Goal: Check status: Check status

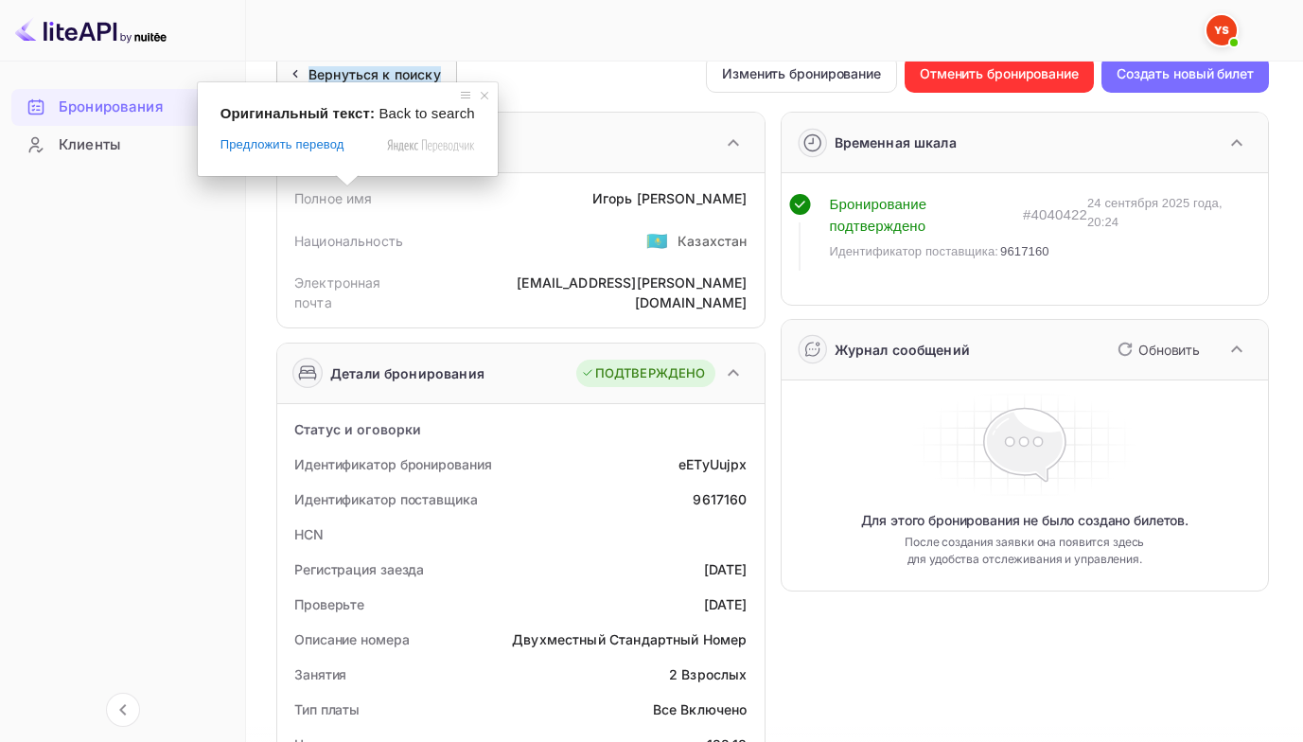
click at [346, 73] on ya-tr-span "Вернуться к поиску" at bounding box center [375, 74] width 133 height 16
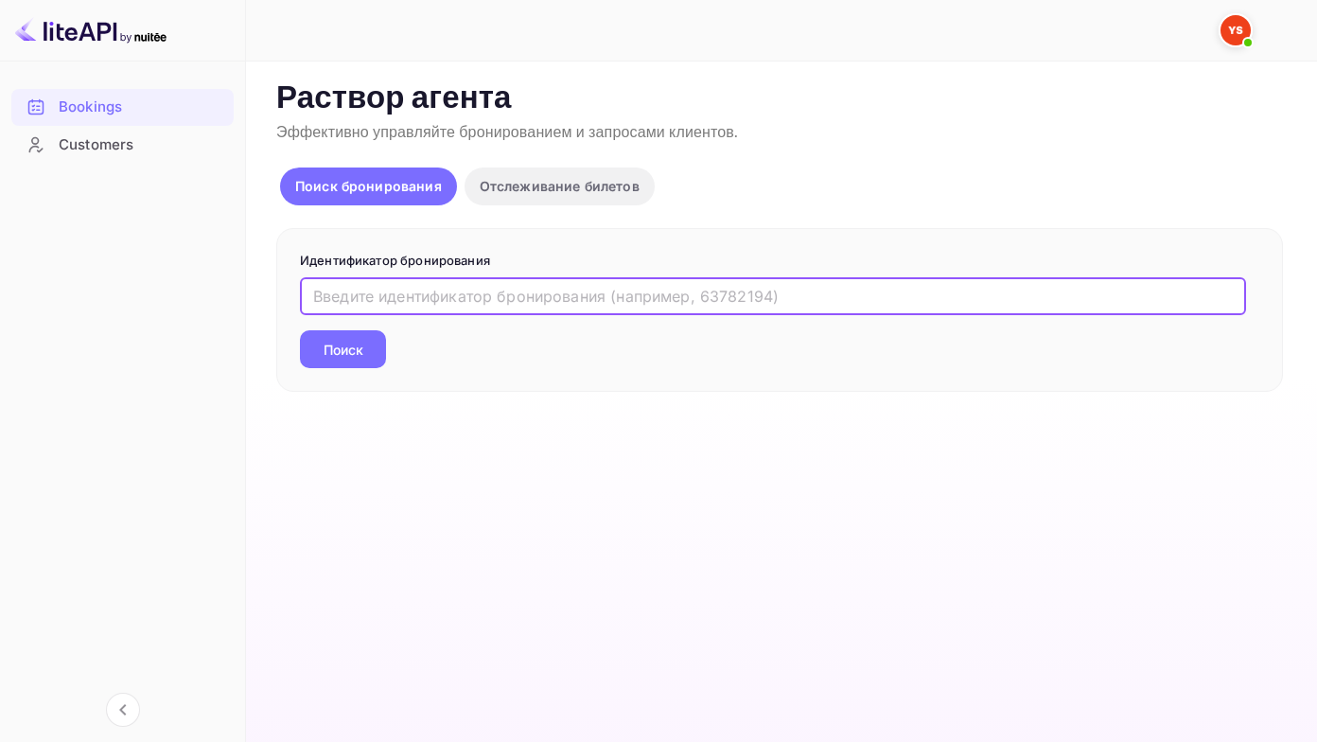
click at [340, 298] on input "text" at bounding box center [773, 296] width 946 height 38
paste input "9714193"
click at [300, 330] on button "Поиск" at bounding box center [343, 349] width 86 height 38
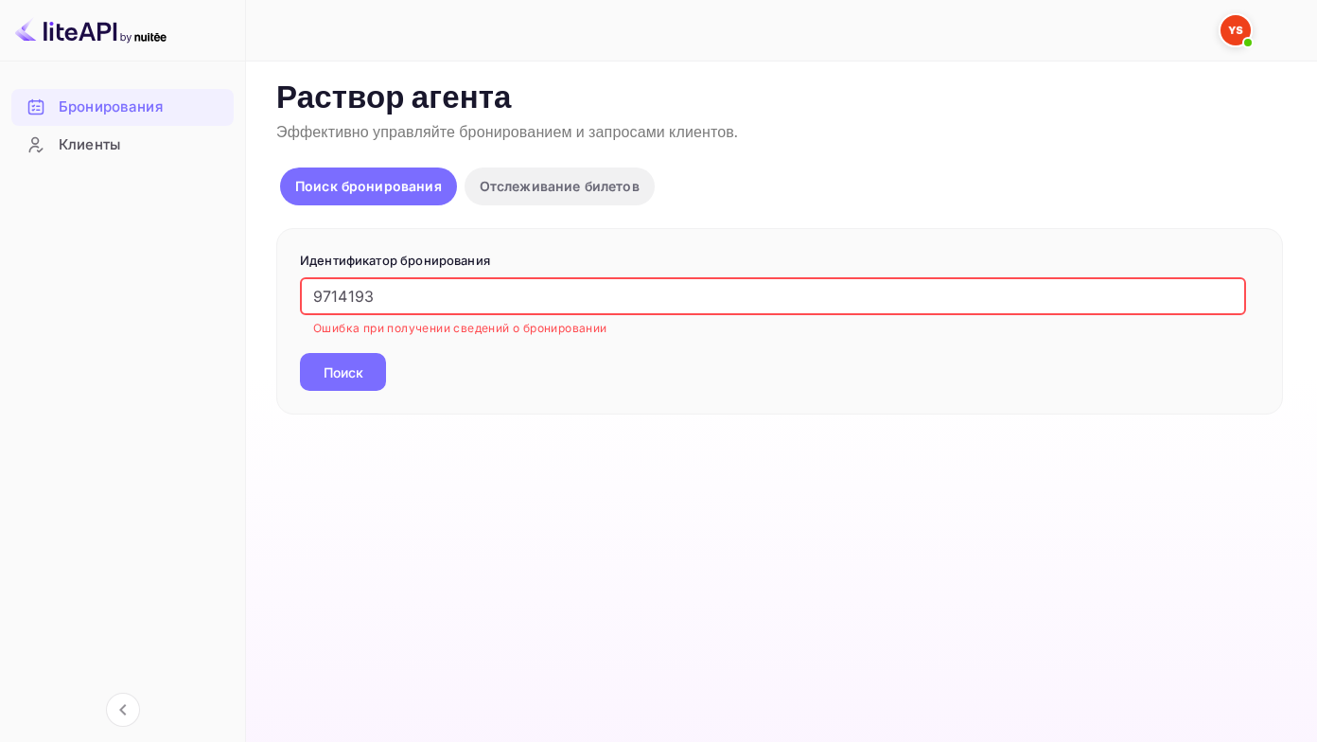
click at [313, 296] on input "9714193" at bounding box center [773, 296] width 946 height 38
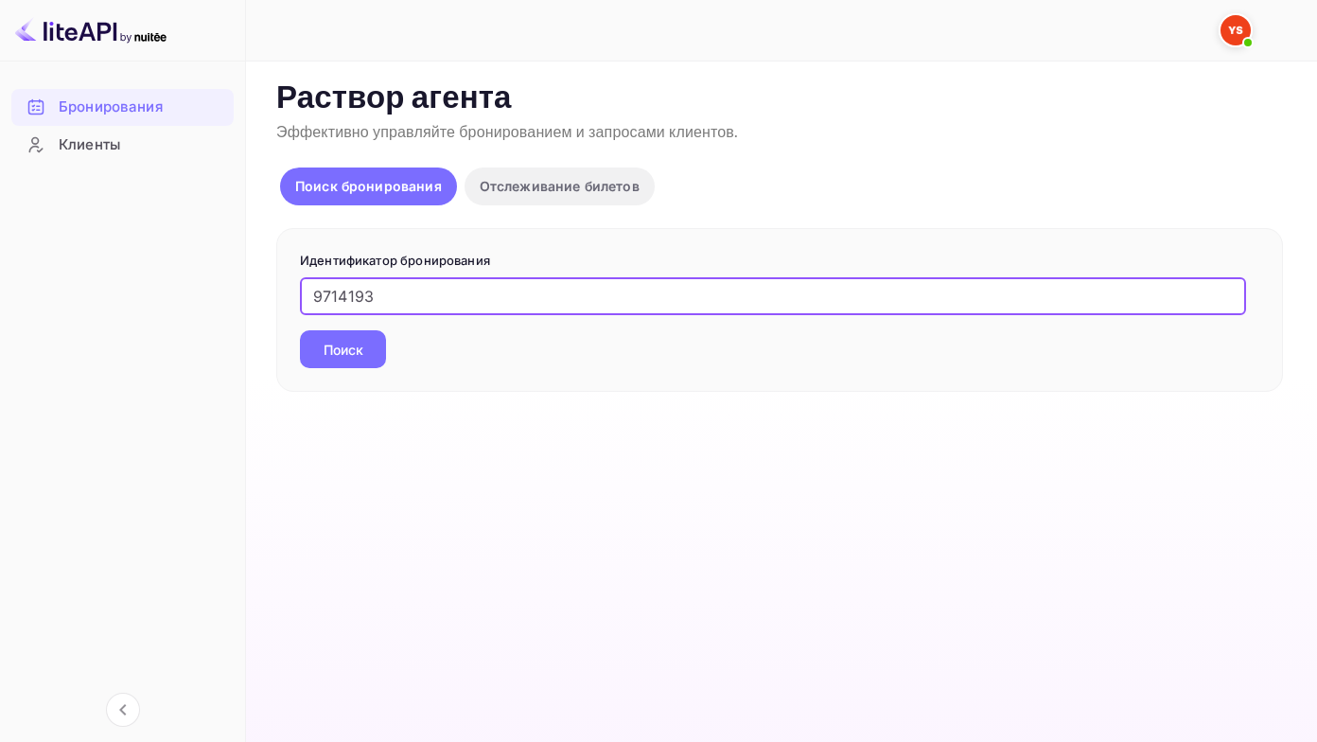
type input "9714193"
click at [300, 330] on button "Поиск" at bounding box center [343, 349] width 86 height 38
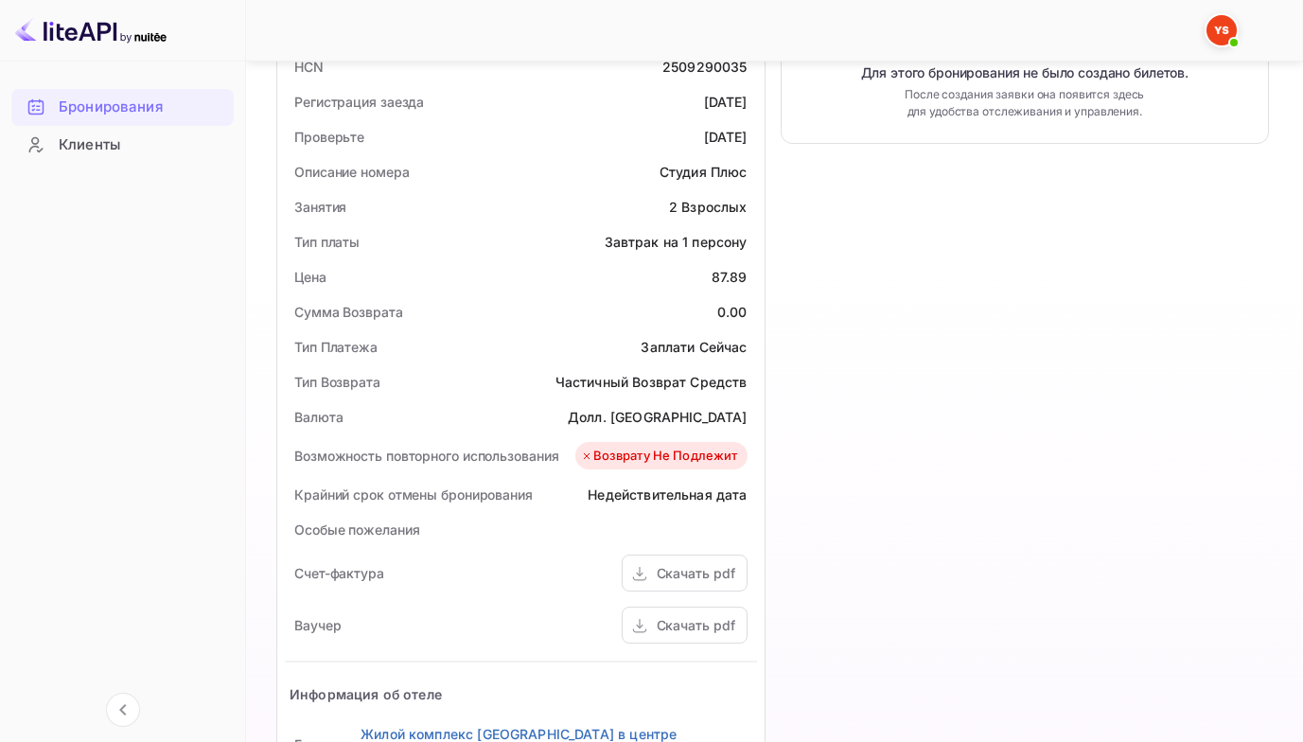
scroll to position [568, 0]
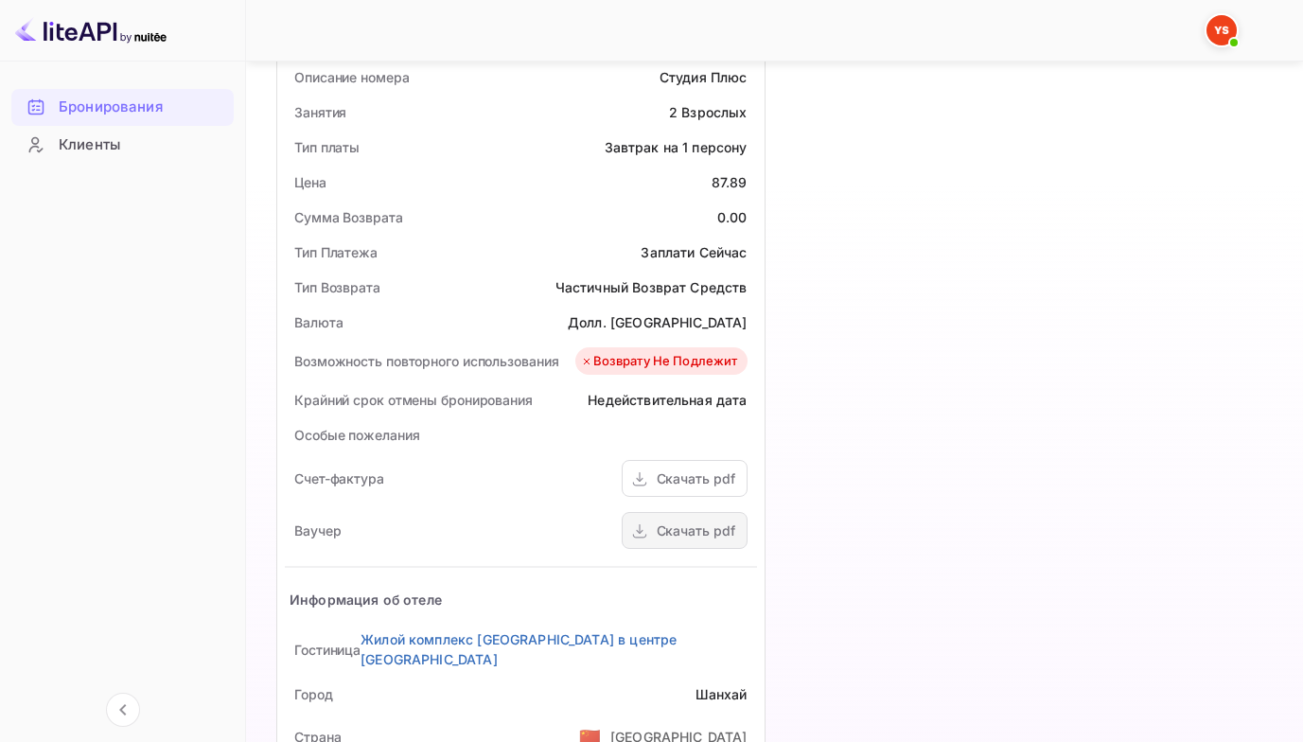
click at [645, 537] on icon at bounding box center [639, 532] width 19 height 20
click at [102, 105] on ya-tr-span "Бронирования" at bounding box center [111, 108] width 104 height 22
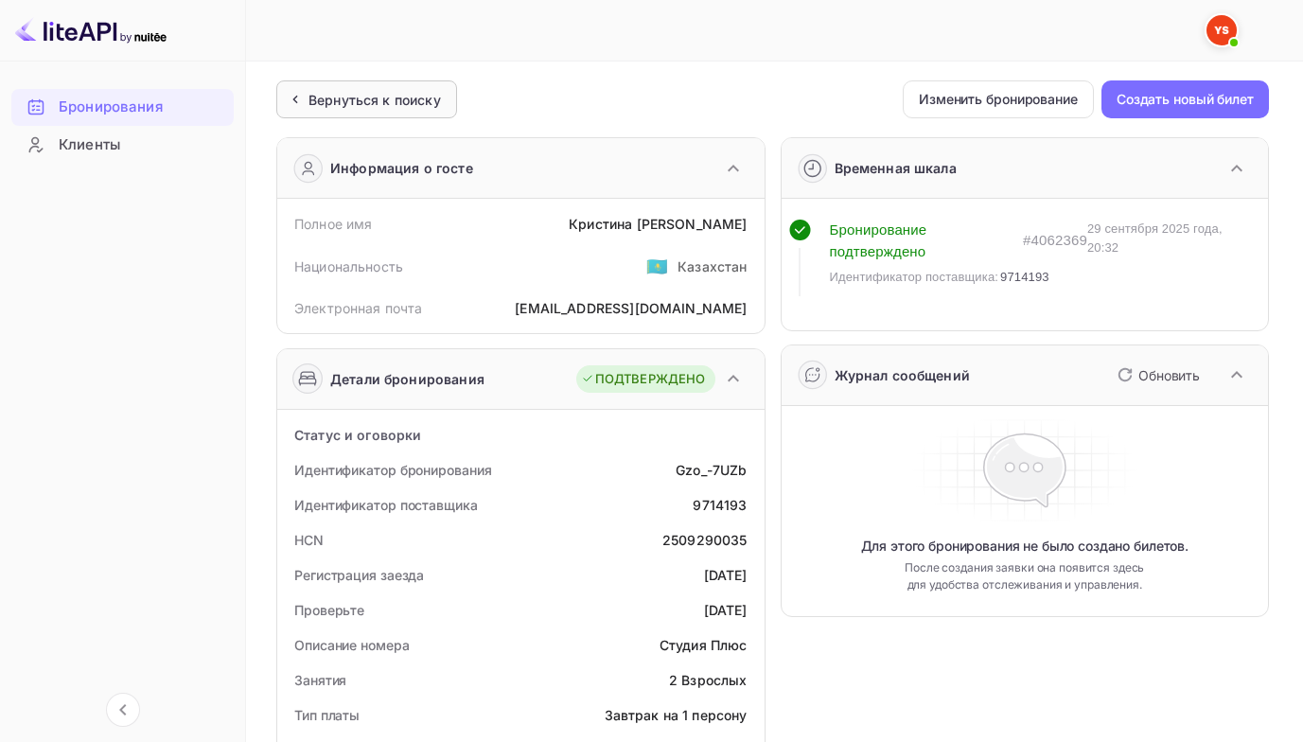
click at [356, 103] on ya-tr-span "Вернуться к поиску" at bounding box center [375, 100] width 133 height 16
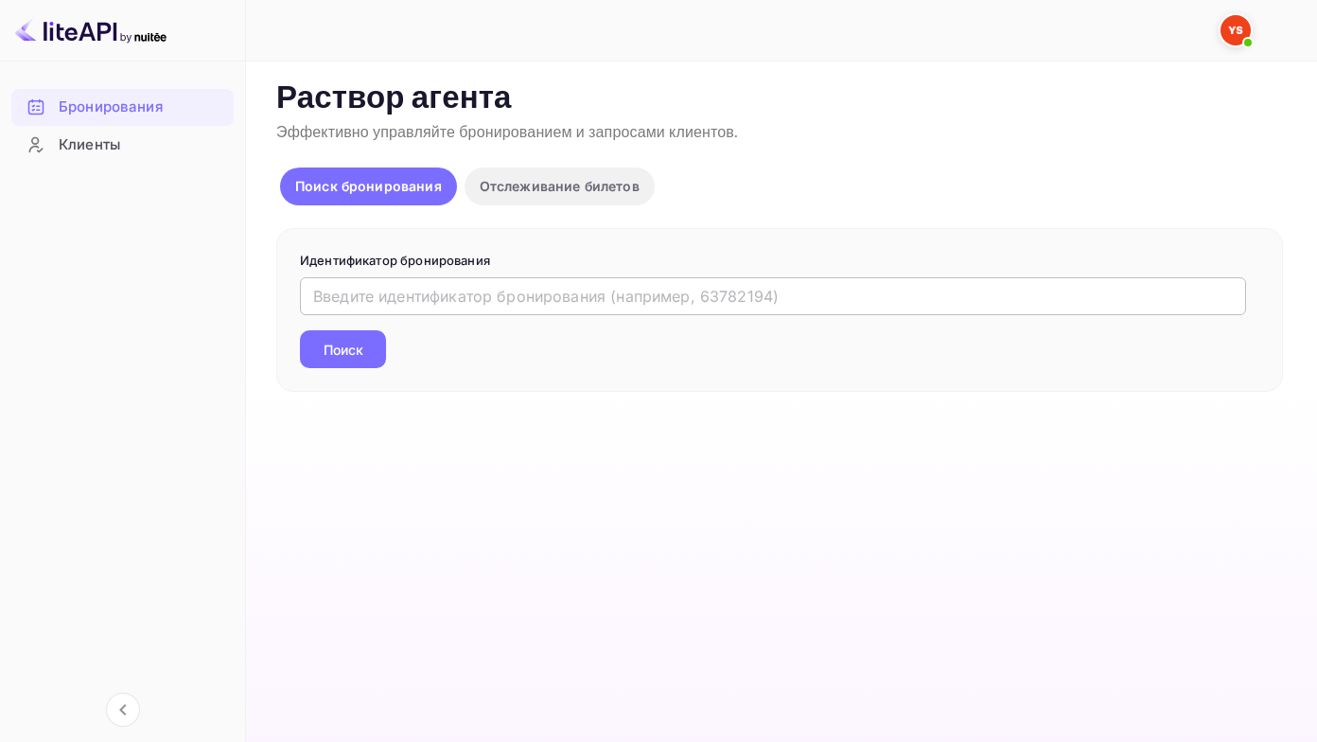
click at [314, 299] on input "text" at bounding box center [773, 296] width 946 height 38
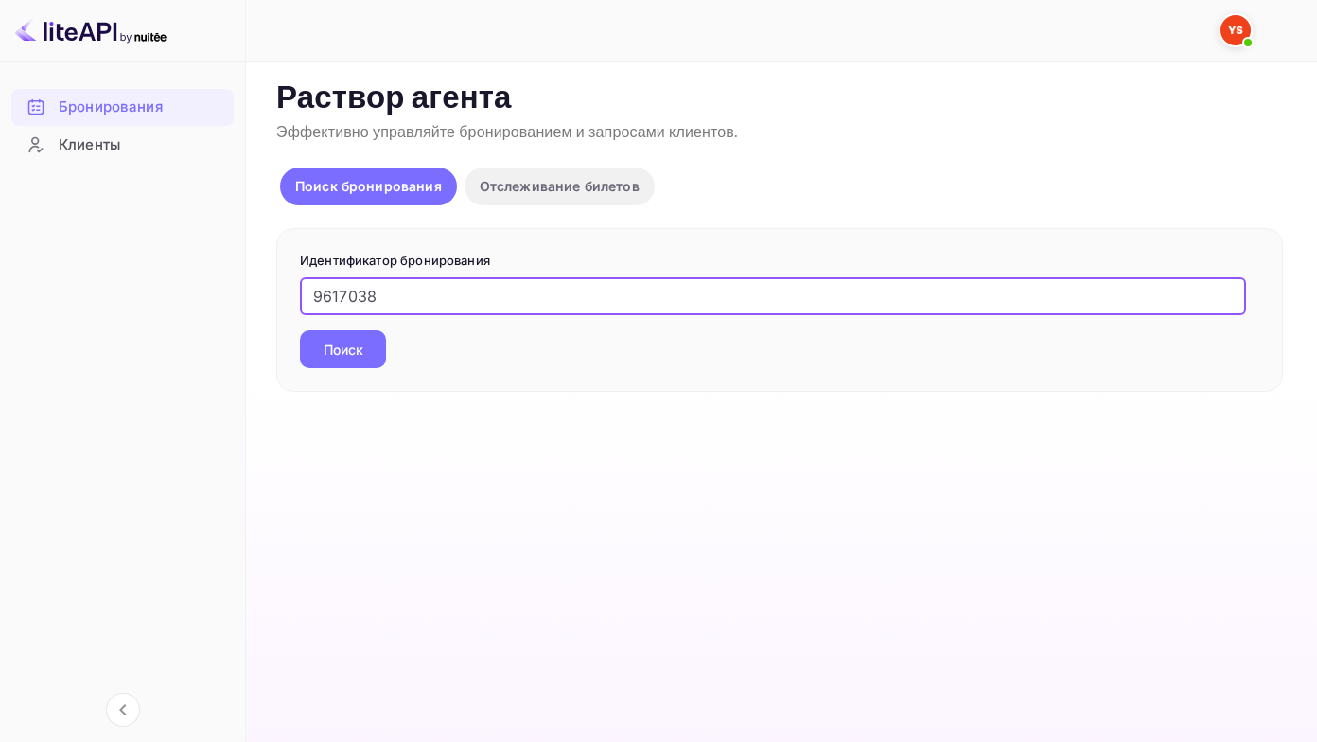
type input "9617038"
click at [300, 330] on button "Поиск" at bounding box center [343, 349] width 86 height 38
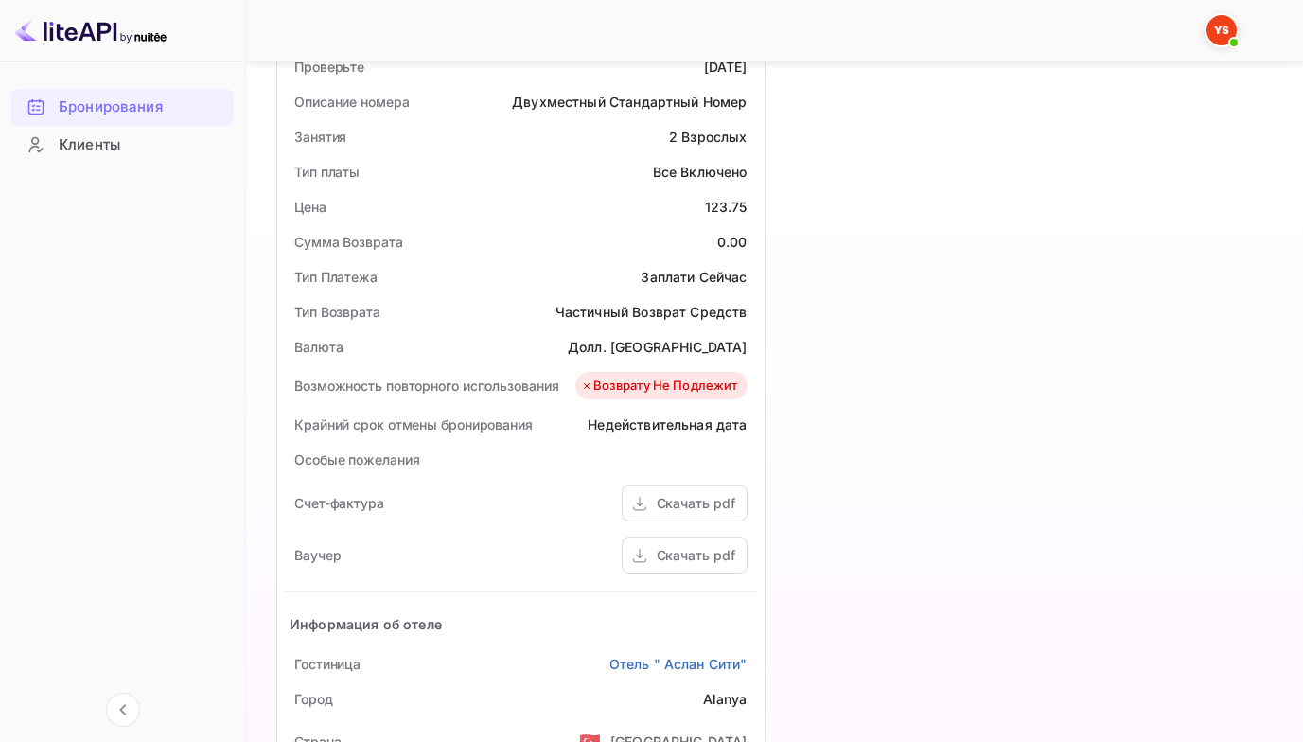
scroll to position [568, 0]
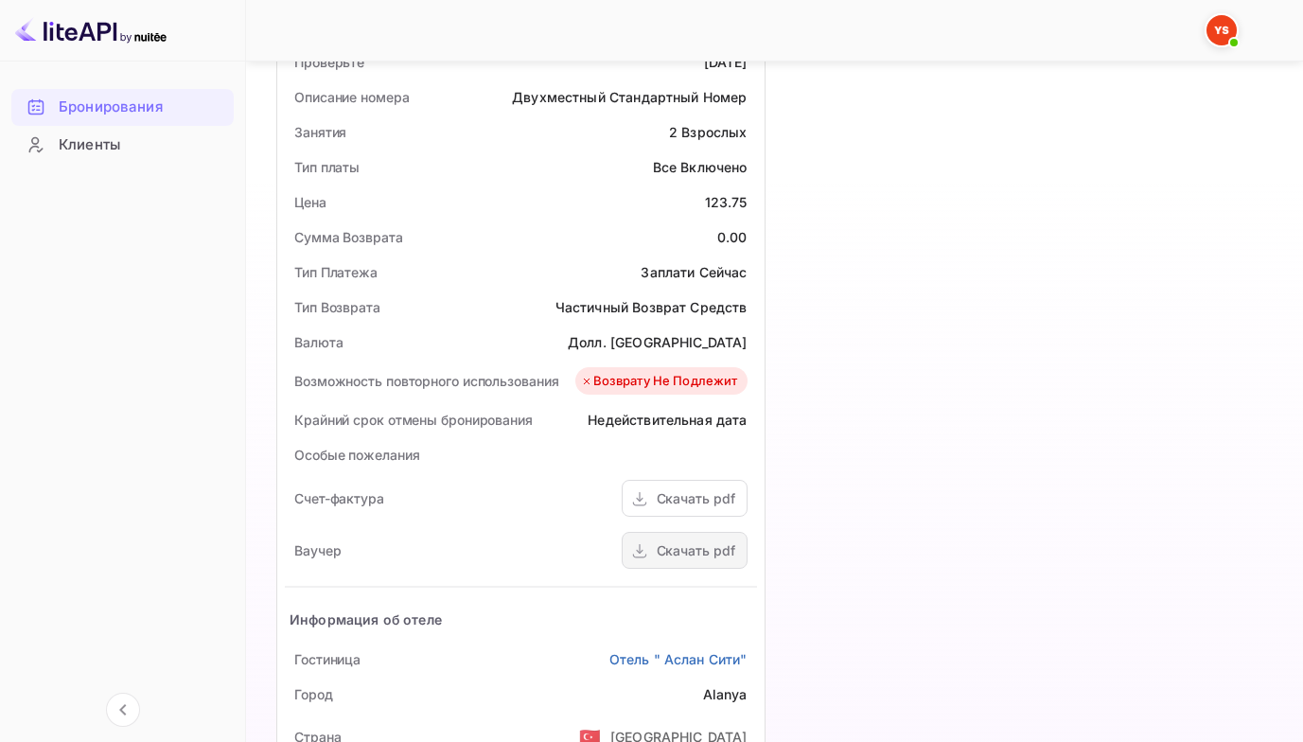
click at [684, 542] on ya-tr-span "Скачать pdf" at bounding box center [696, 550] width 79 height 16
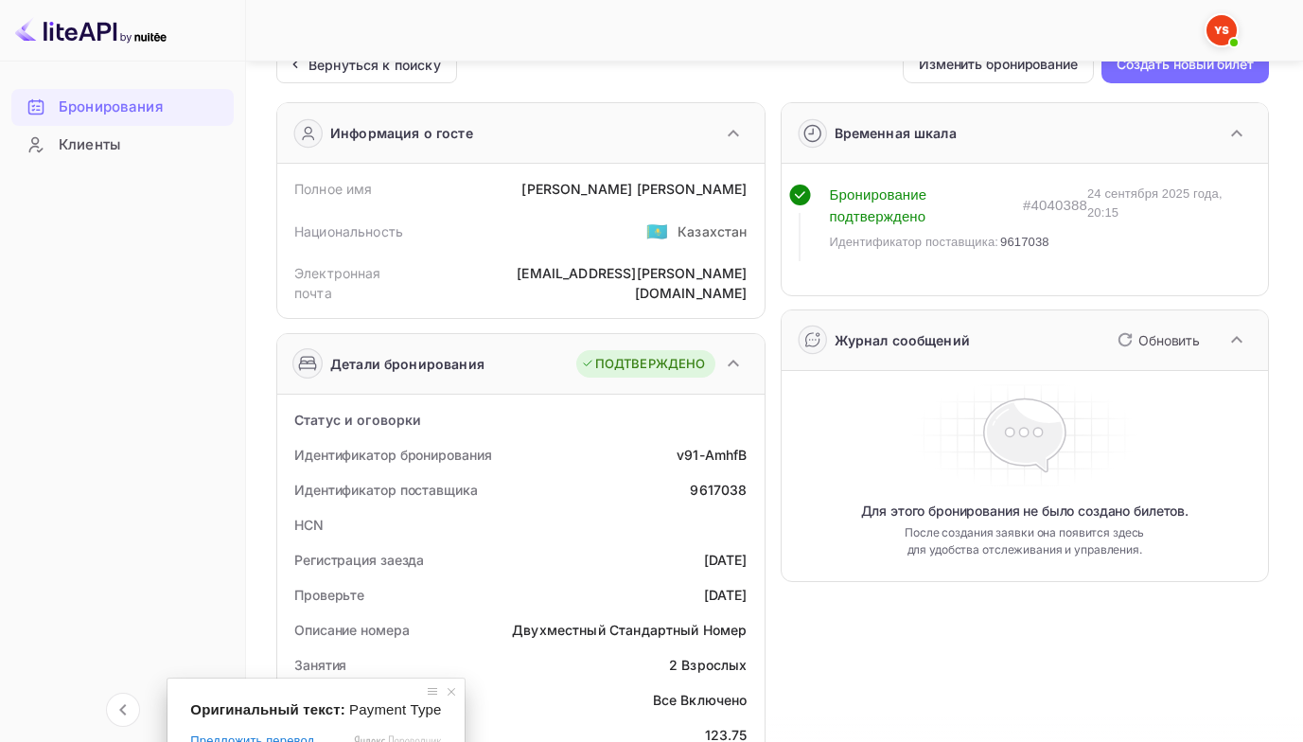
scroll to position [0, 0]
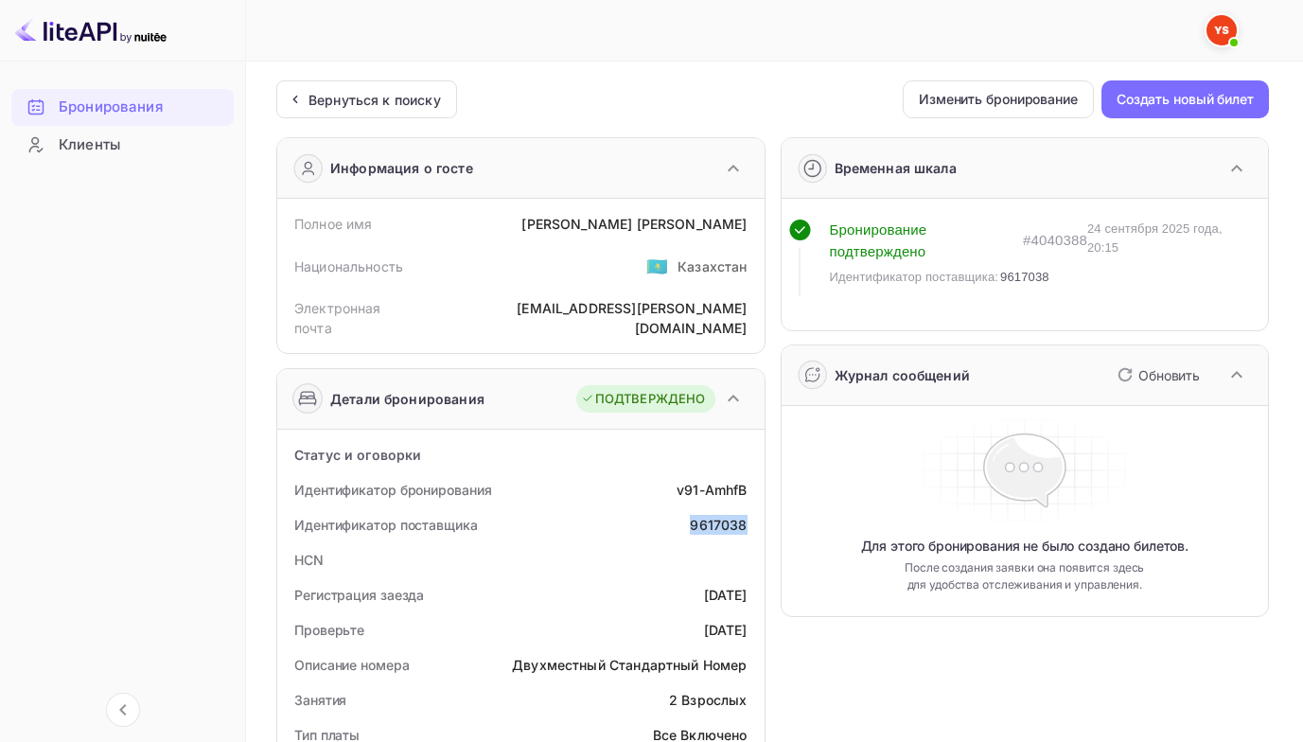
drag, startPoint x: 704, startPoint y: 502, endPoint x: 763, endPoint y: 510, distance: 59.3
copy div "9617038"
